Goal: Information Seeking & Learning: Learn about a topic

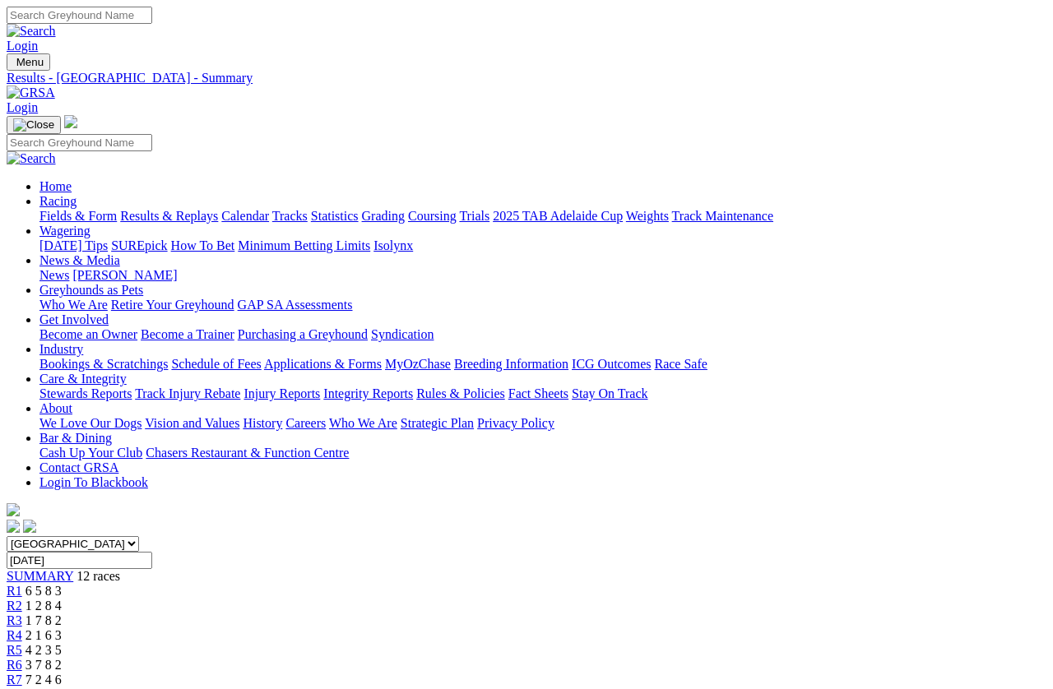
click at [127, 372] on link "Care & Integrity" at bounding box center [82, 379] width 87 height 14
click at [119, 387] on link "Stewards Reports" at bounding box center [85, 394] width 92 height 14
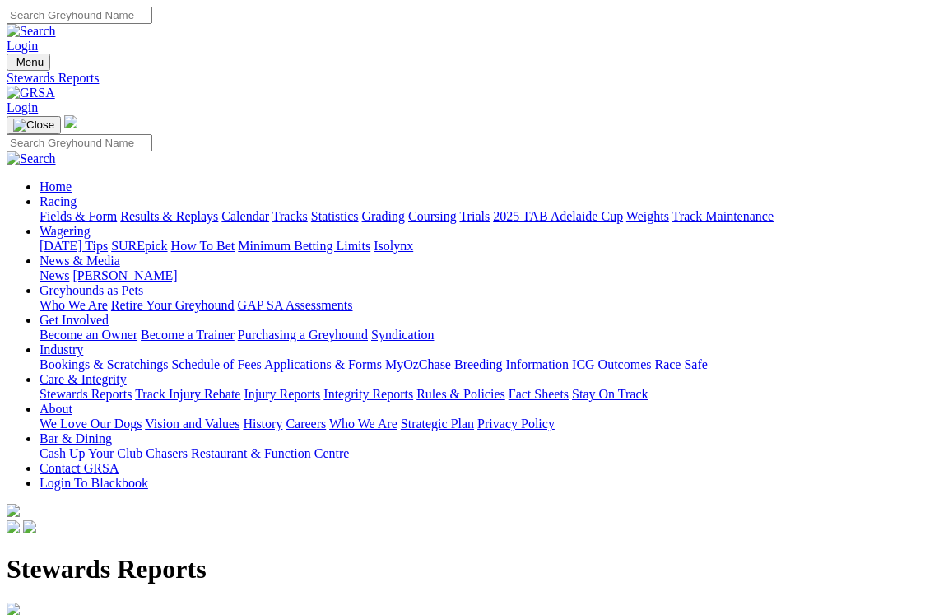
click at [453, 554] on h1 "Stewards Reports" at bounding box center [469, 569] width 925 height 30
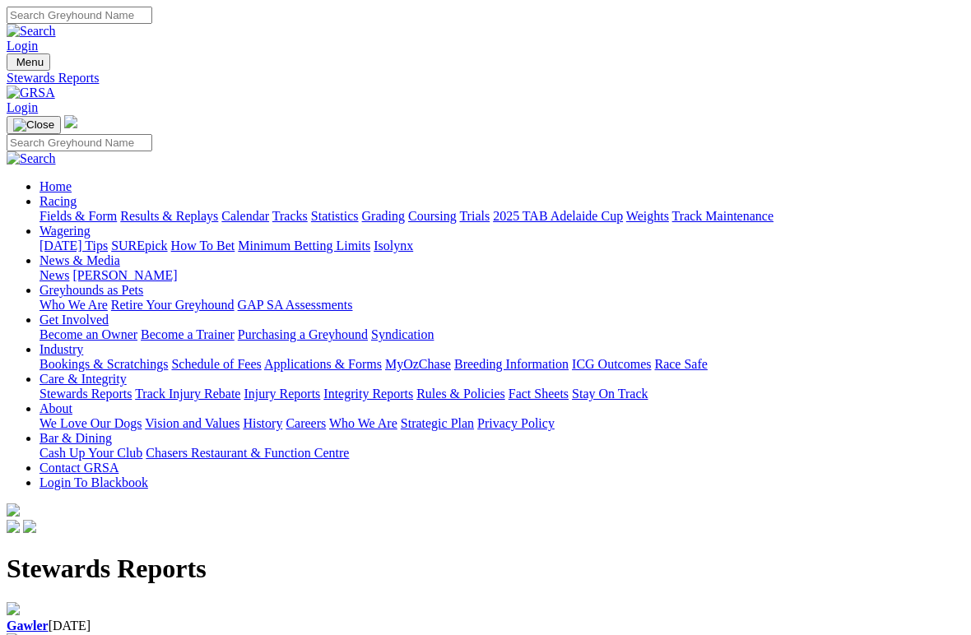
scroll to position [18, 0]
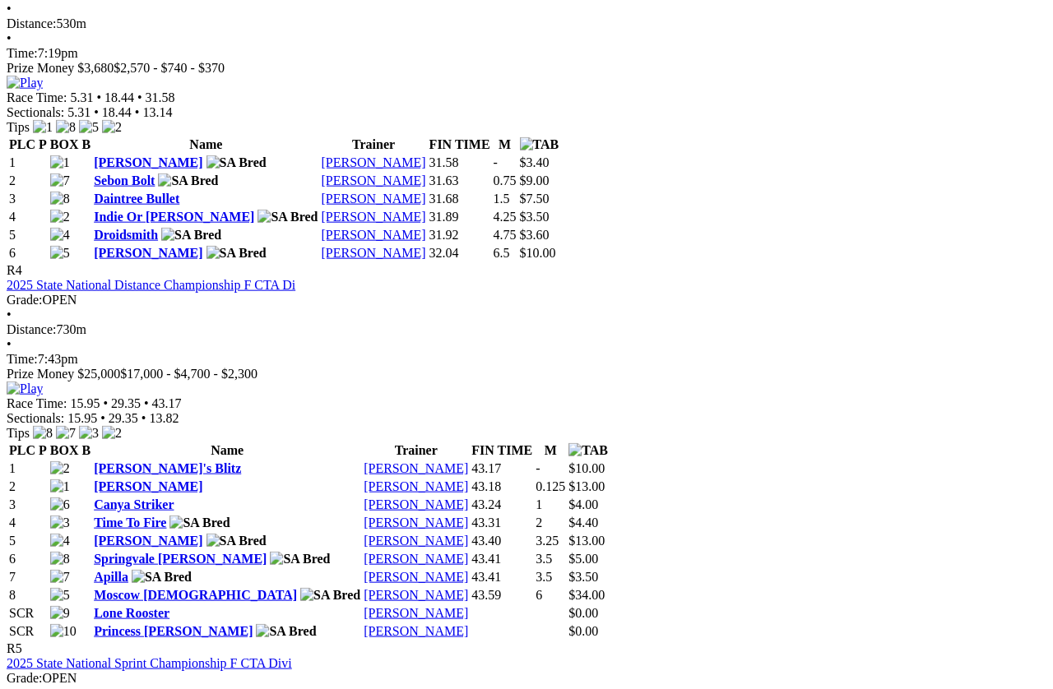
scroll to position [1473, 11]
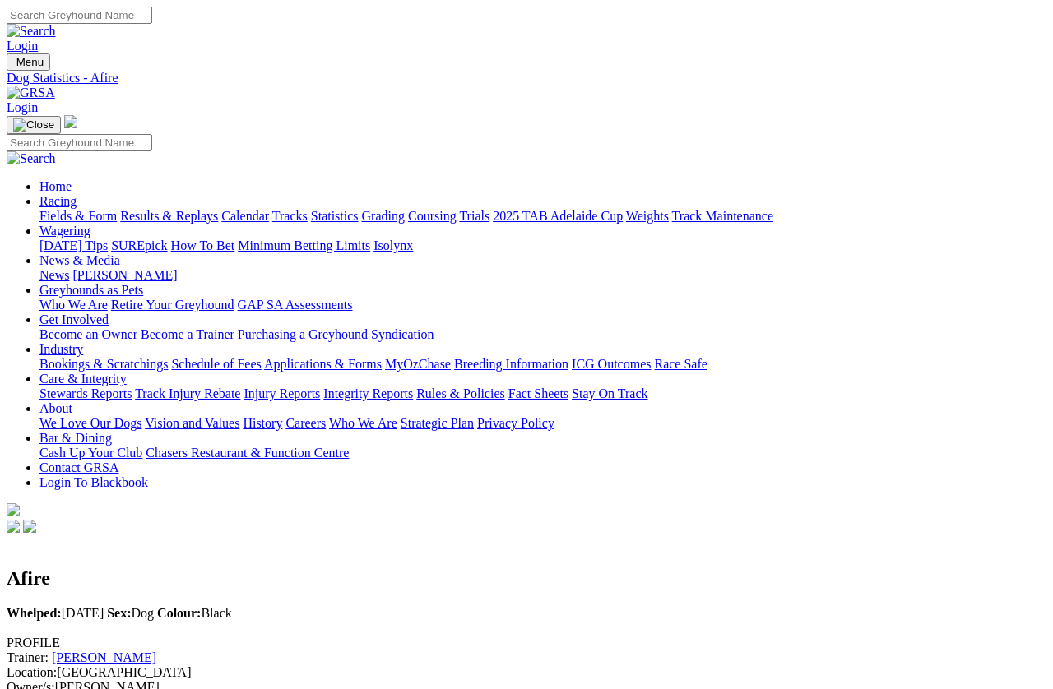
scroll to position [16, 0]
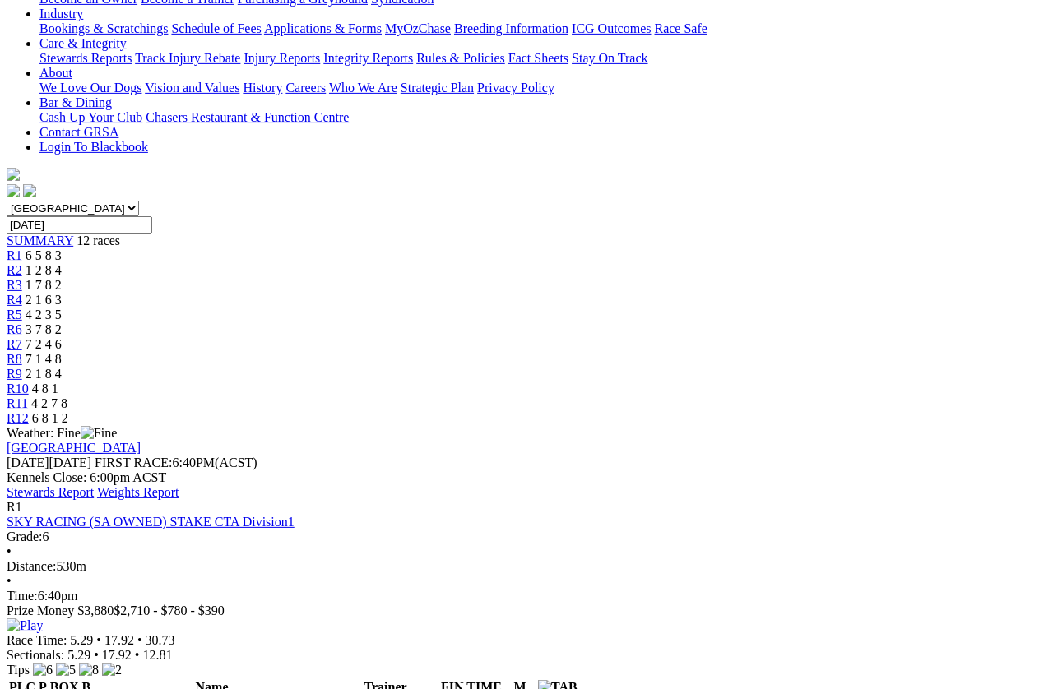
scroll to position [238, 0]
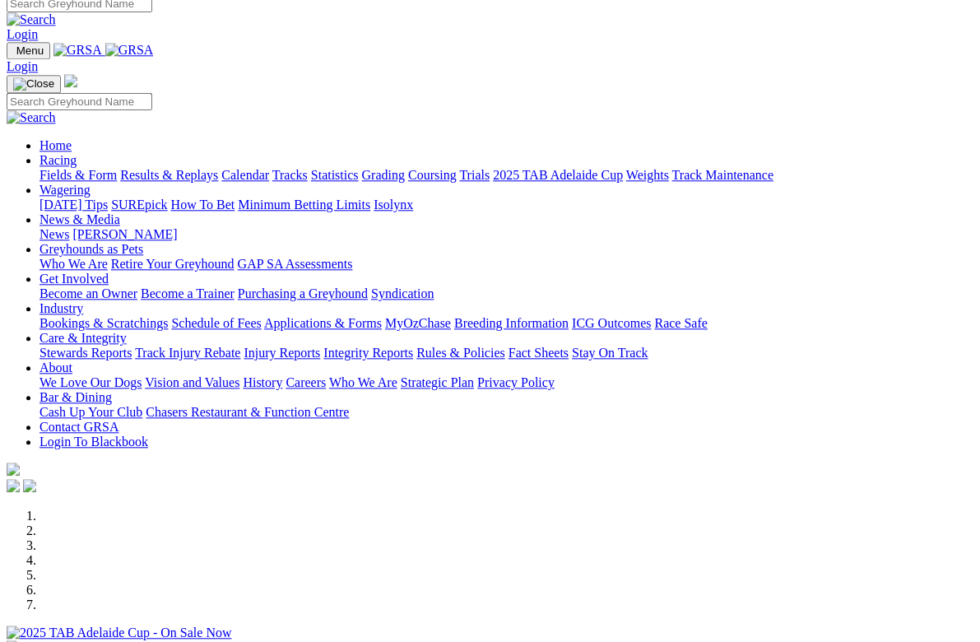
scroll to position [12, 0]
